Goal: Check status: Check status

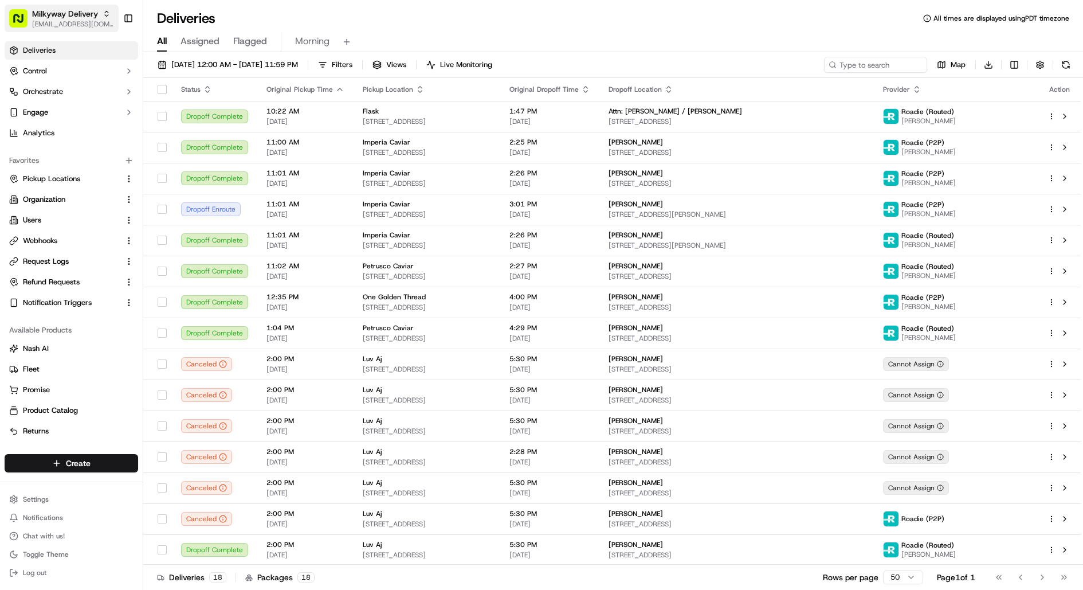
click at [86, 15] on span "Milkyway Delivery" at bounding box center [65, 13] width 66 height 11
type input "coles"
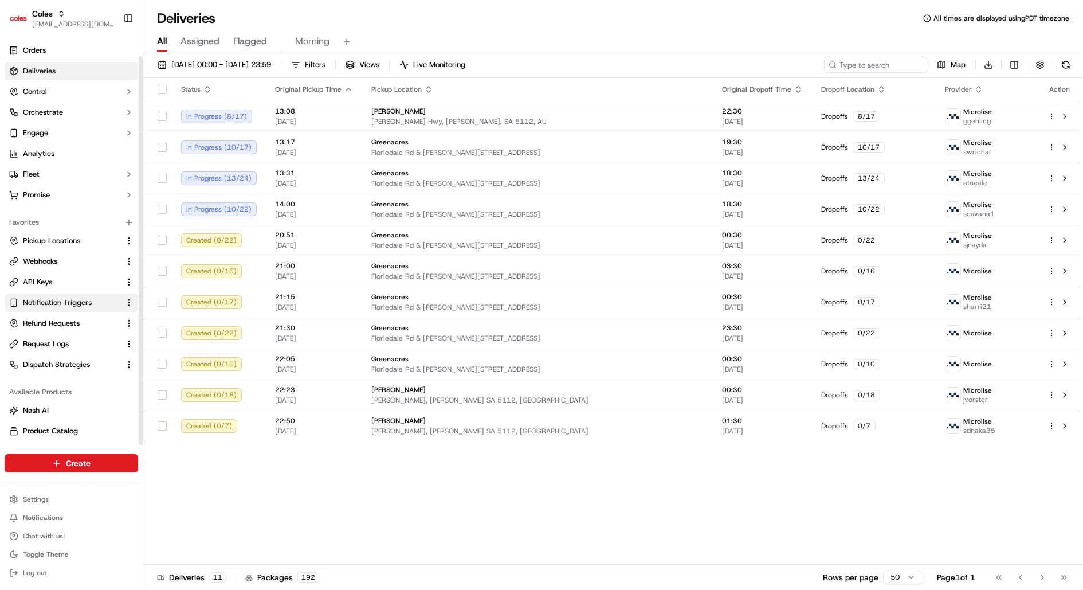
scroll to position [20, 0]
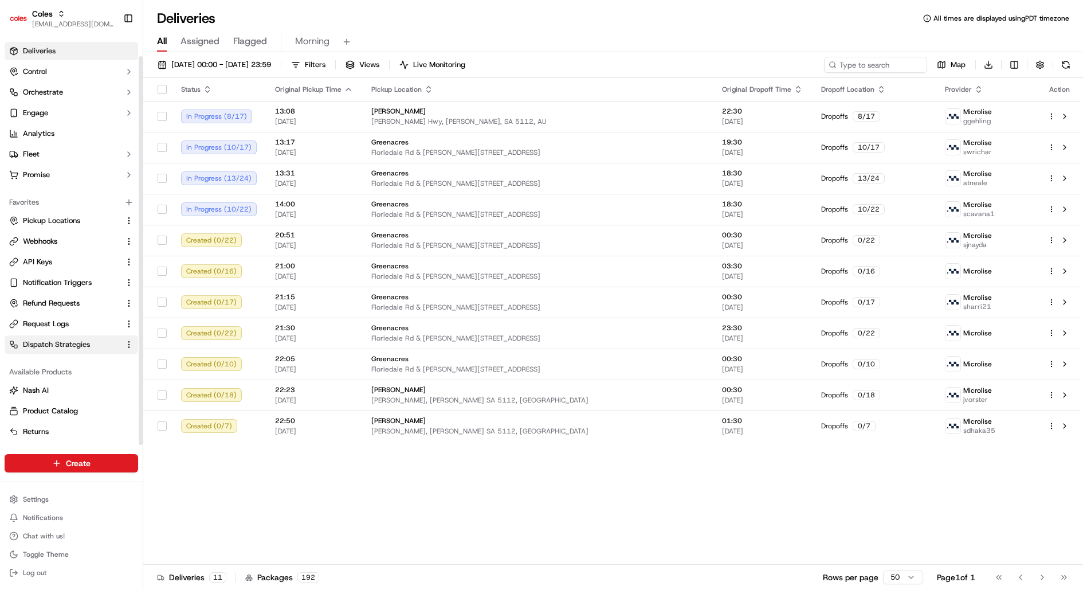
click at [53, 343] on span "Dispatch Strategies" at bounding box center [56, 344] width 67 height 10
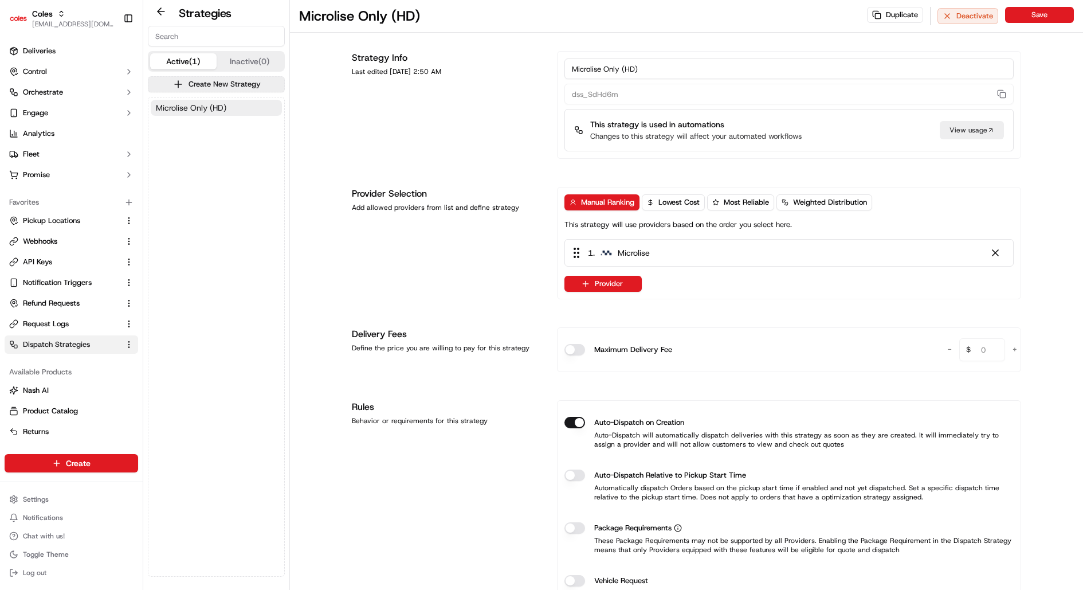
click at [214, 105] on span "Microlise Only (HD)" at bounding box center [191, 107] width 71 height 11
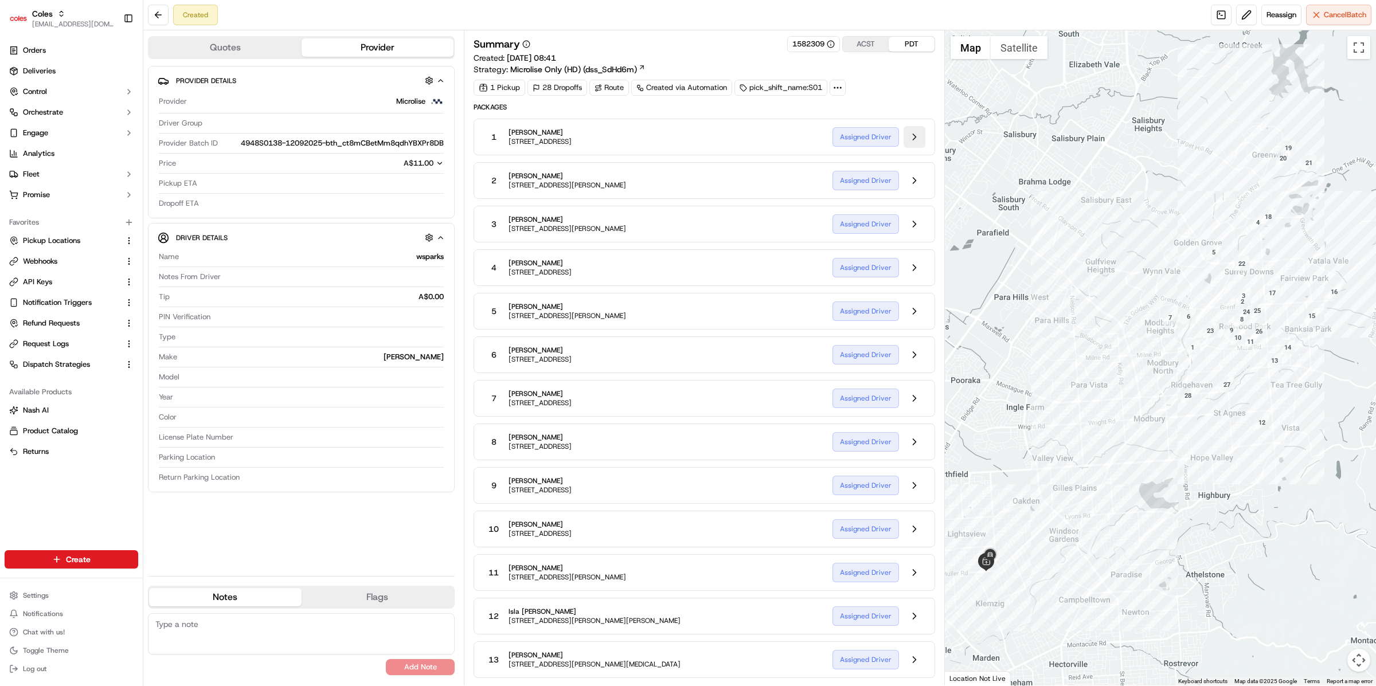
click at [919, 126] on div "1 Brett Lodge 30 Gaylard Cres, REDWOOD PARK, SA 5097, AU Assigned Driver" at bounding box center [703, 137] width 461 height 37
click at [918, 141] on button at bounding box center [914, 137] width 22 height 22
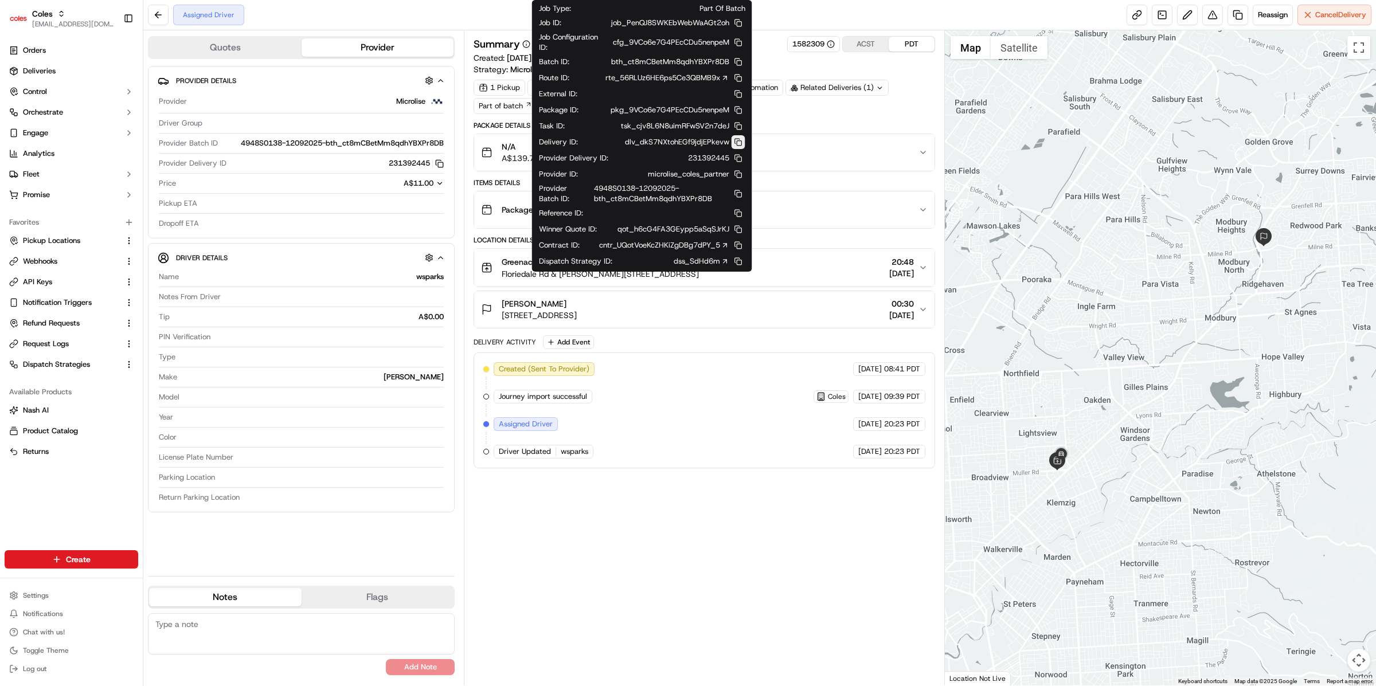
click at [740, 139] on button at bounding box center [738, 142] width 14 height 14
